Goal: Information Seeking & Learning: Check status

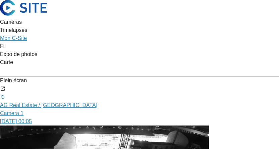
scroll to position [56, 0]
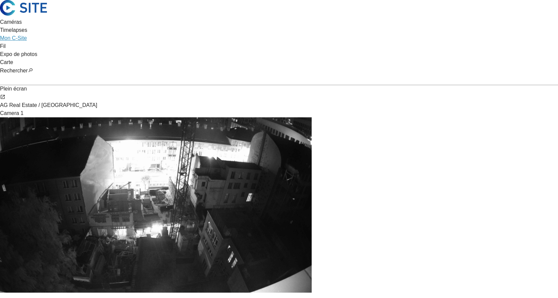
click at [161, 109] on div "Camera 1" at bounding box center [279, 113] width 558 height 8
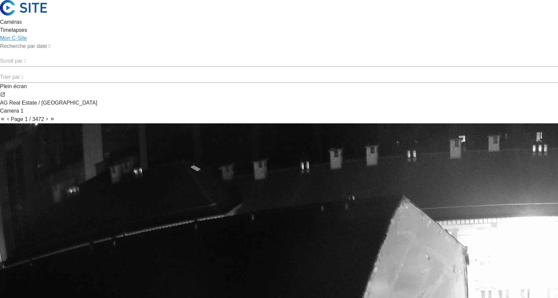
click at [67, 49] on input "text" at bounding box center [33, 46] width 67 height 8
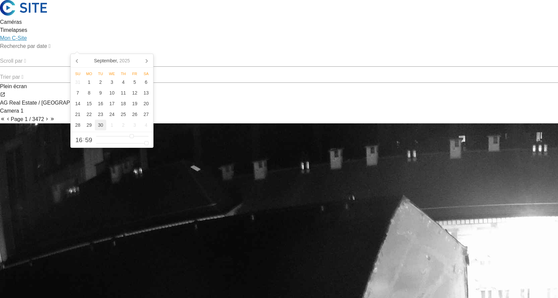
click at [102, 128] on div "30" at bounding box center [100, 125] width 11 height 11
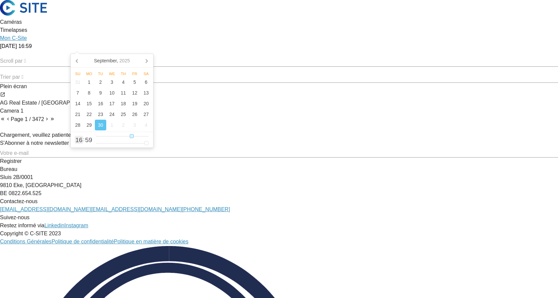
type input "[DATE] 05:59"
type input "5"
click at [108, 136] on input "range" at bounding box center [122, 136] width 52 height 6
type input "[DATE] 08:59"
type input "8"
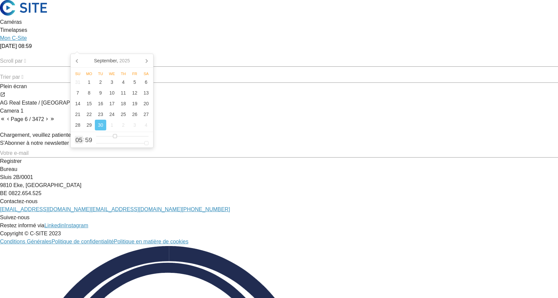
click at [114, 136] on input "range" at bounding box center [122, 136] width 52 height 6
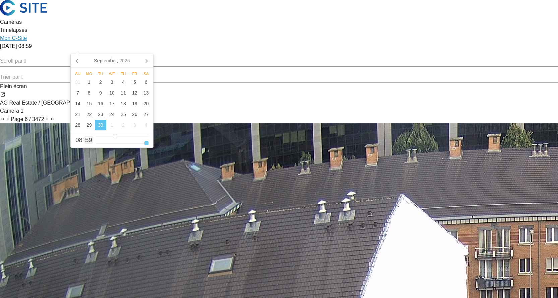
type input "[DATE] 08:14"
type input "14"
type input "[DATE] 08:12"
type input "12"
type input "[DATE] 08:09"
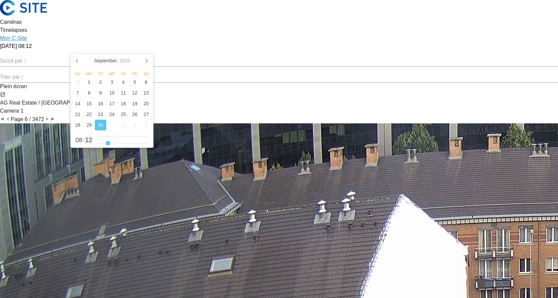
type input "9"
type input "[DATE] 08:02"
type input "2"
type input "[DATE] 08:00"
drag, startPoint x: 110, startPoint y: 144, endPoint x: 85, endPoint y: 146, distance: 24.2
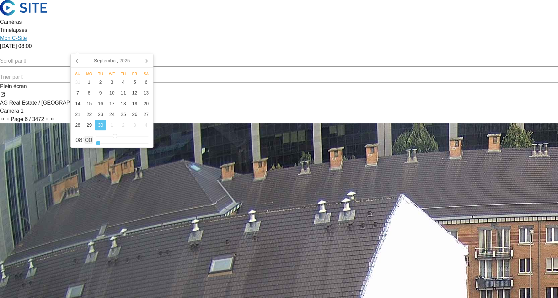
type input "0"
click at [96, 146] on input "range" at bounding box center [122, 143] width 52 height 6
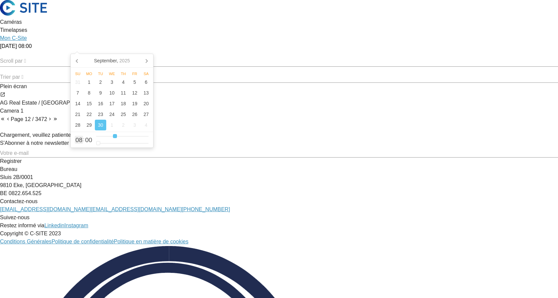
type input "[DATE] 09:00"
type input "9"
type input "[DATE] 10:00"
type input "10"
type input "[DATE] 11:00"
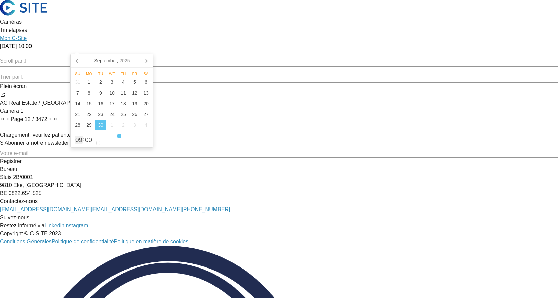
type input "11"
type input "[DATE] 12:00"
type input "12"
type input "[DATE] 13:00"
type input "13"
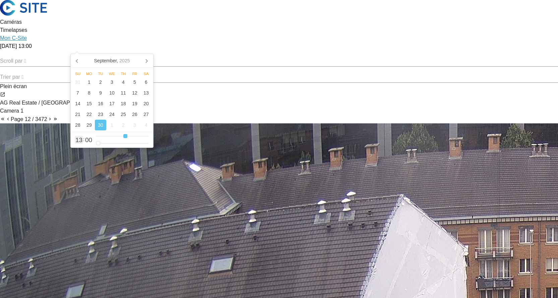
type input "[DATE] 14:00"
type input "14"
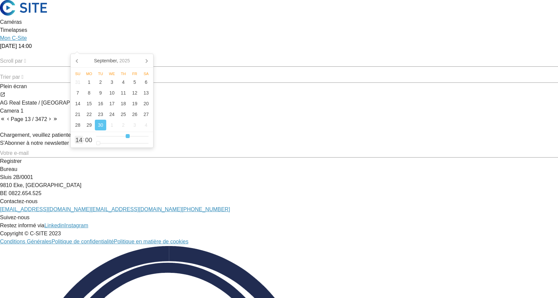
type input "[DATE] 15:00"
type input "15"
type input "[DATE] 16:00"
type input "16"
type input "[DATE] 17:00"
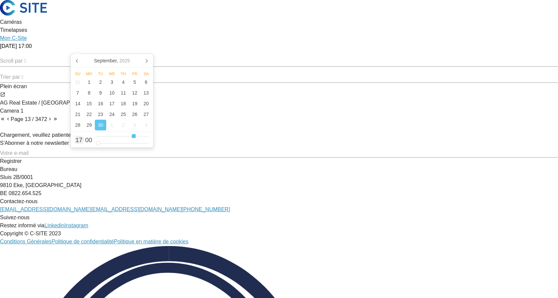
drag, startPoint x: 116, startPoint y: 136, endPoint x: 134, endPoint y: 136, distance: 18.1
type input "17"
click at [134, 136] on input "range" at bounding box center [122, 136] width 52 height 6
